Goal: Information Seeking & Learning: Learn about a topic

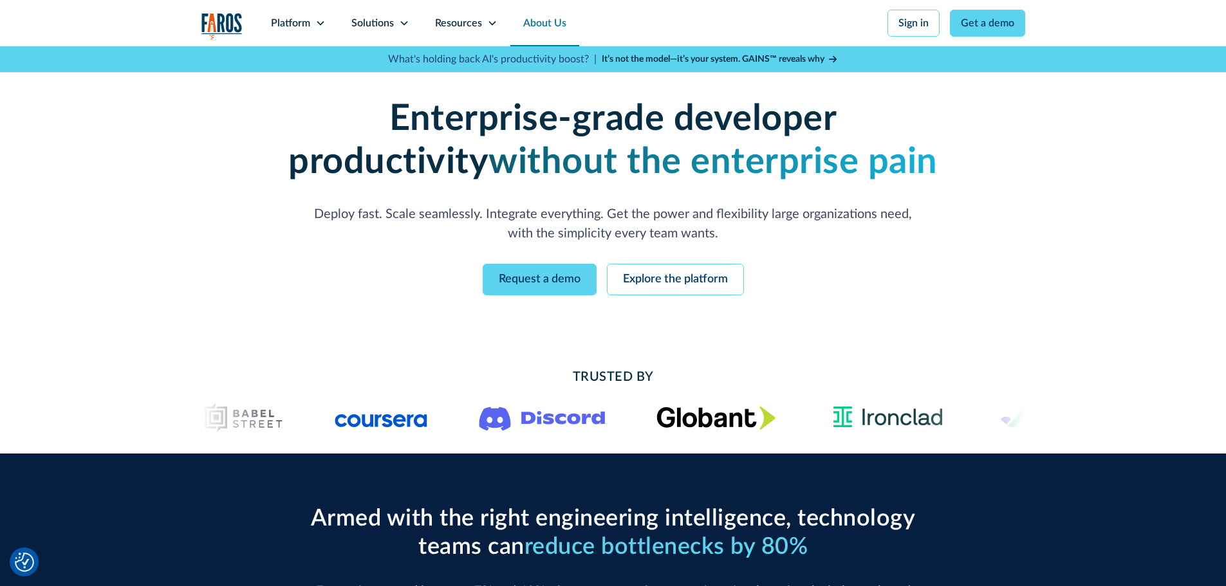
click at [538, 23] on link "About Us" at bounding box center [544, 23] width 69 height 46
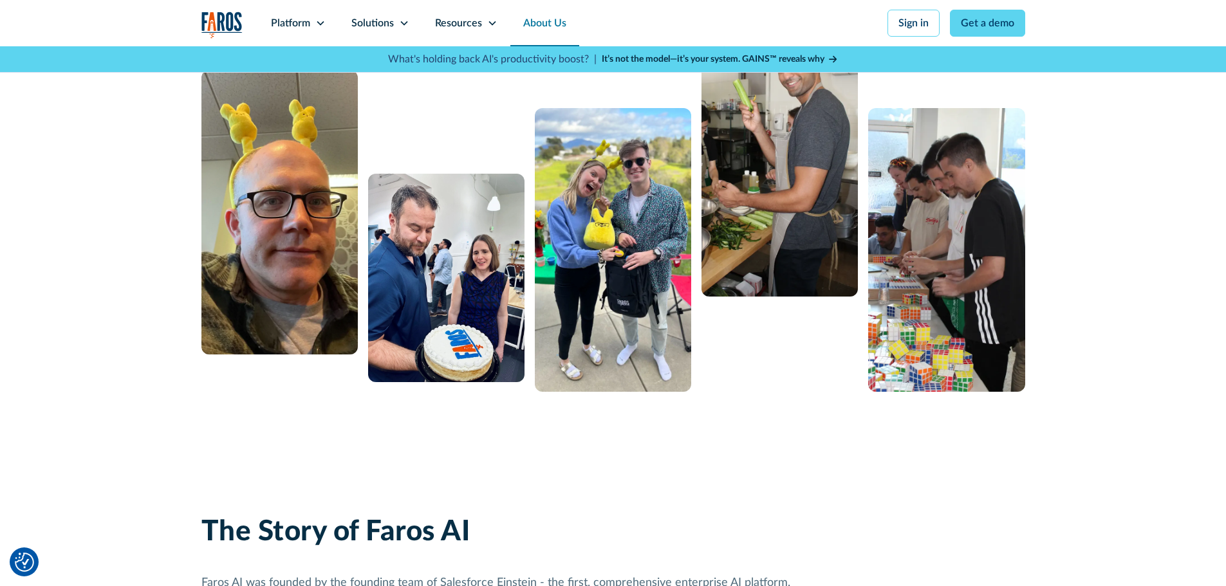
scroll to position [286, 0]
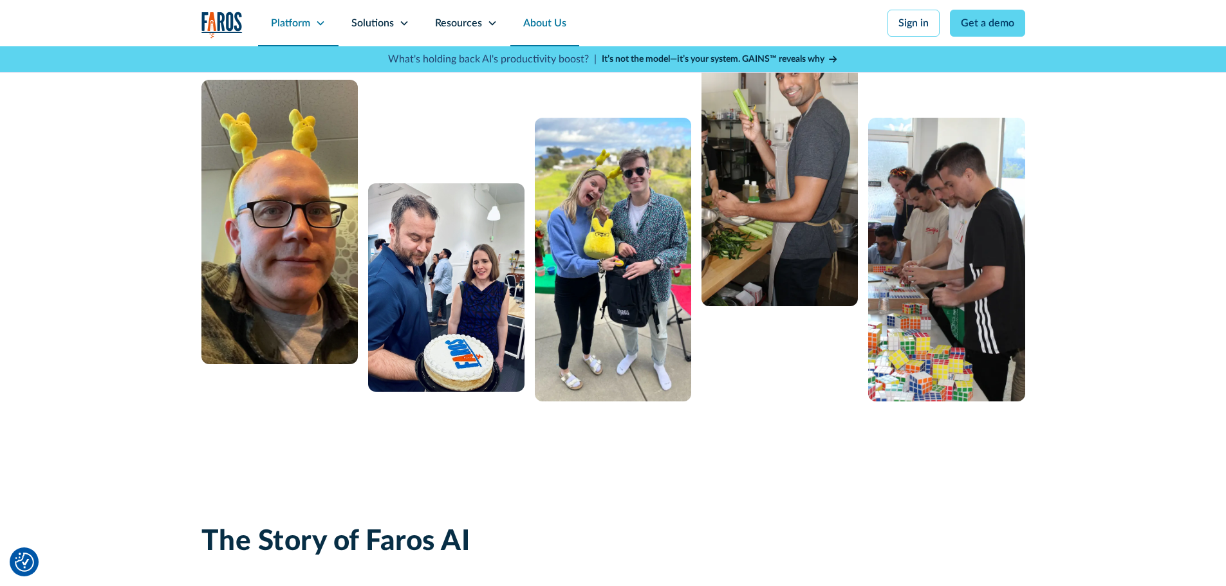
click at [307, 19] on div "Platform" at bounding box center [290, 22] width 39 height 15
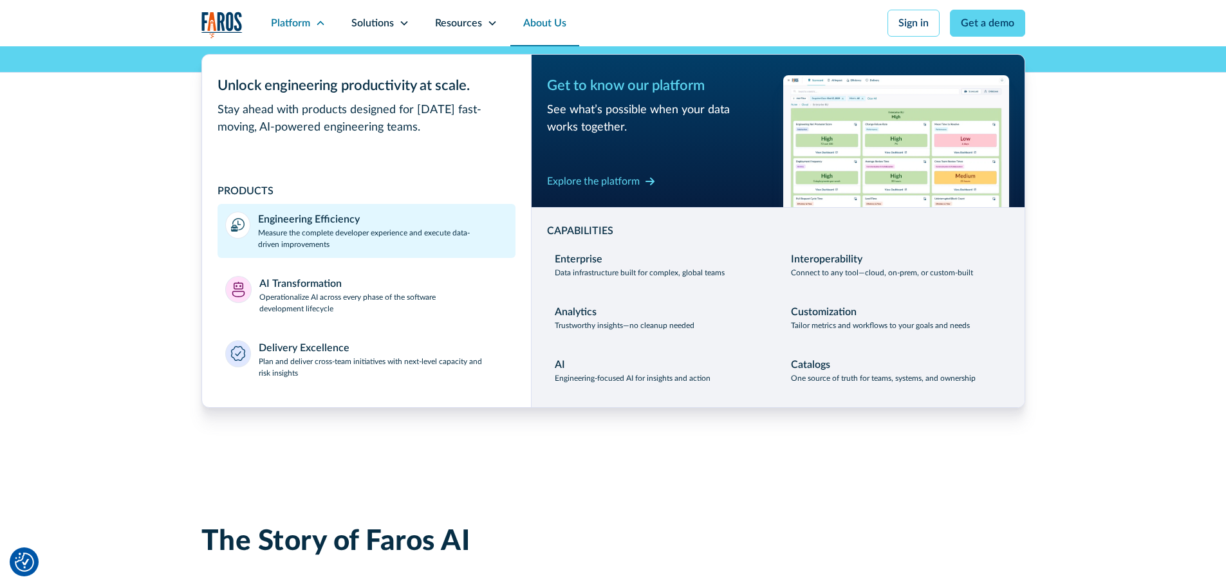
click at [313, 230] on p "Measure the complete developer experience and execute data-driven improvements" at bounding box center [383, 238] width 250 height 23
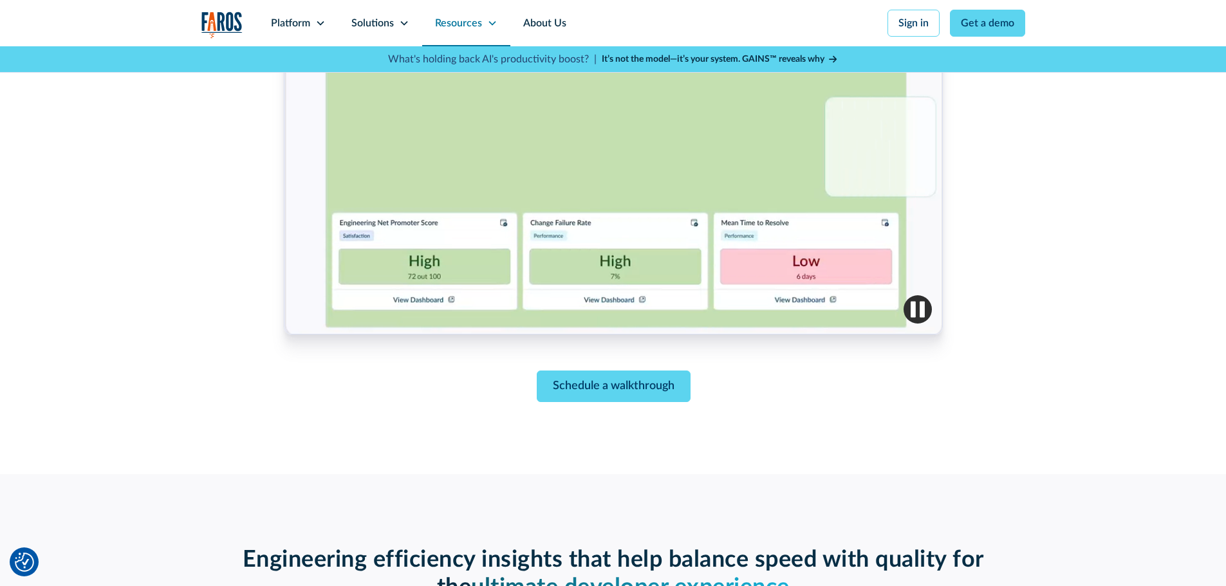
scroll to position [579, 0]
